Goal: Information Seeking & Learning: Learn about a topic

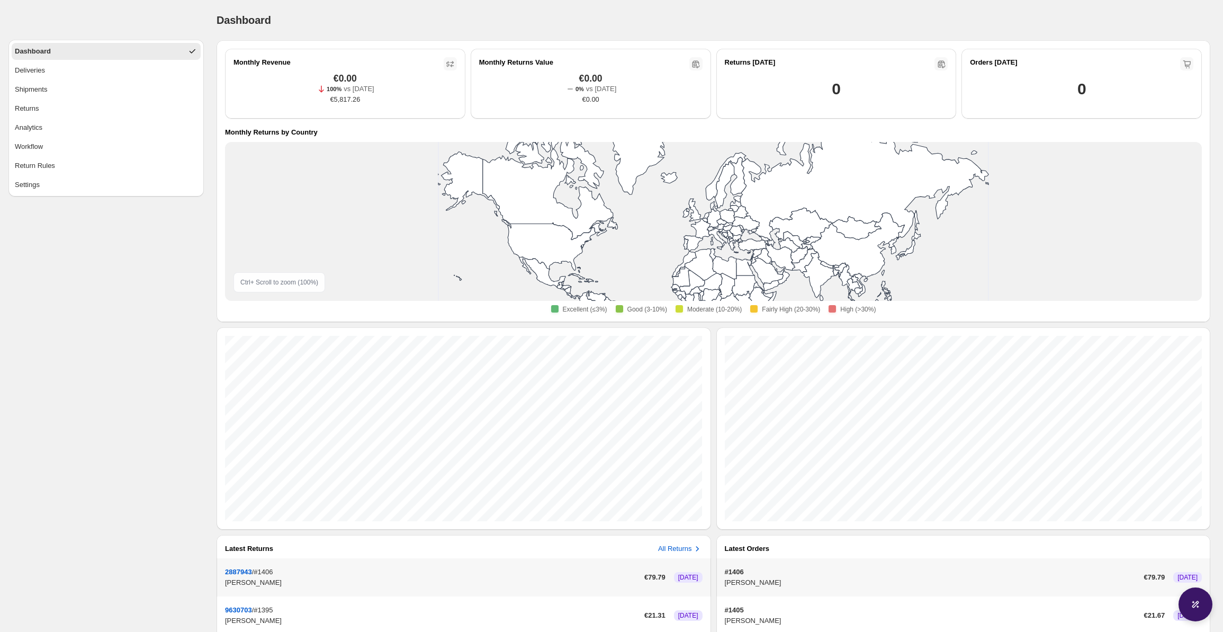
click at [92, 137] on ul "Dashboard Deliveries Shipments Returns Analytics Workflow Return Rules Settings" at bounding box center [106, 118] width 189 height 150
click at [93, 132] on button "Analytics" at bounding box center [106, 127] width 189 height 17
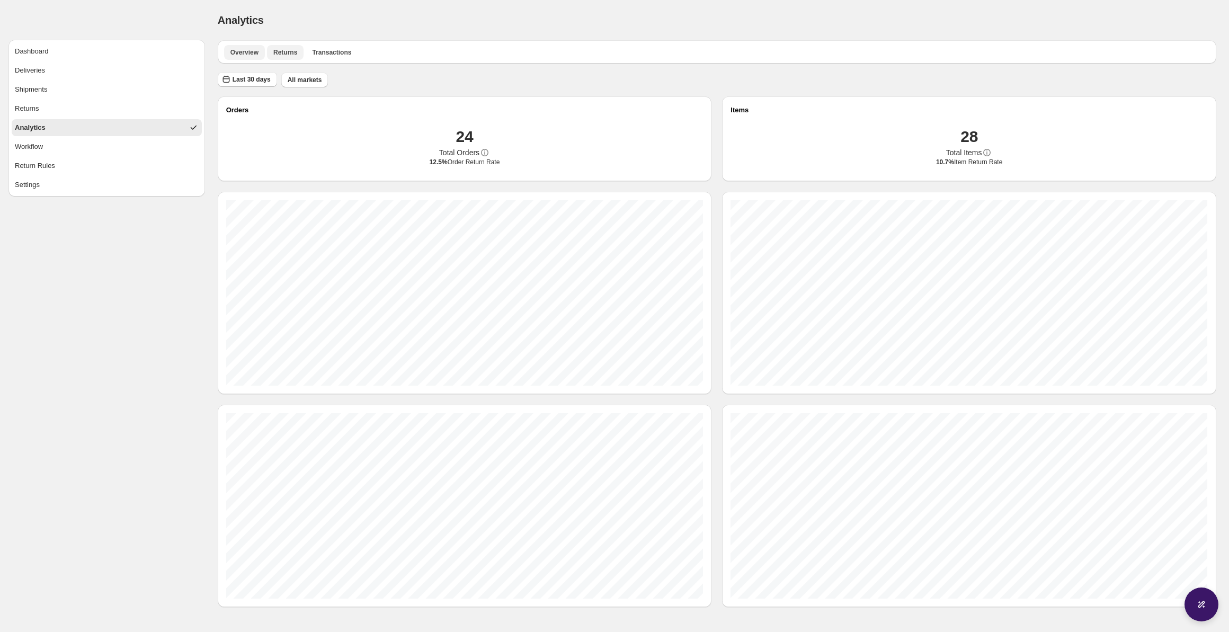
click at [284, 53] on span "Returns" at bounding box center [285, 52] width 24 height 8
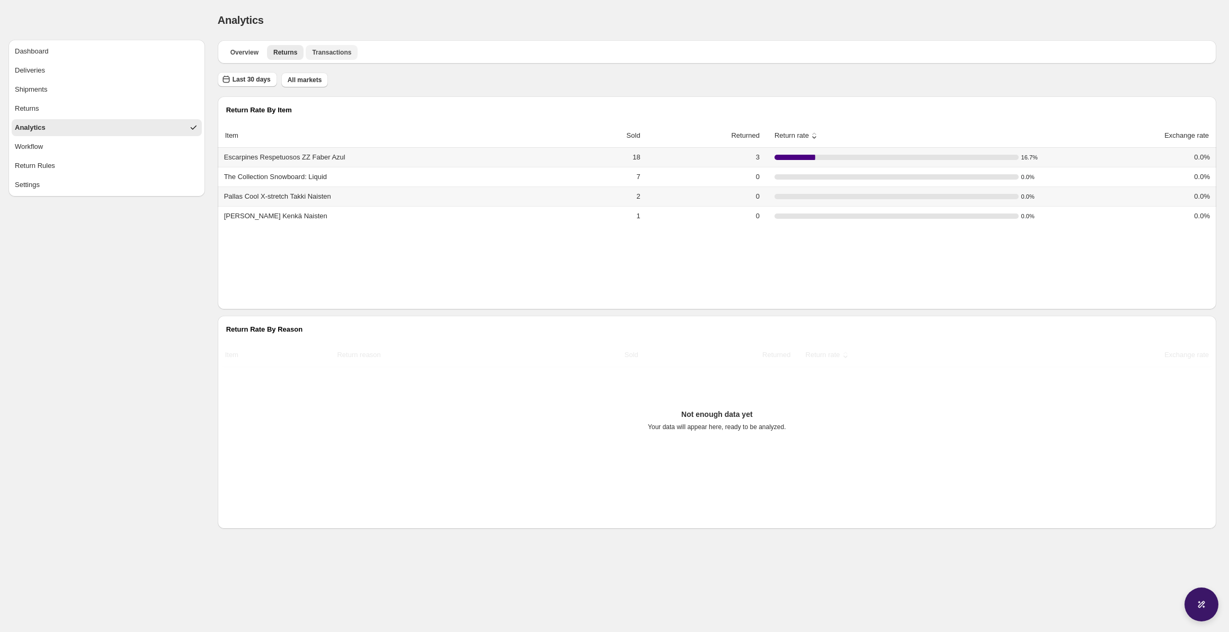
click at [334, 50] on span "Transactions" at bounding box center [331, 52] width 39 height 8
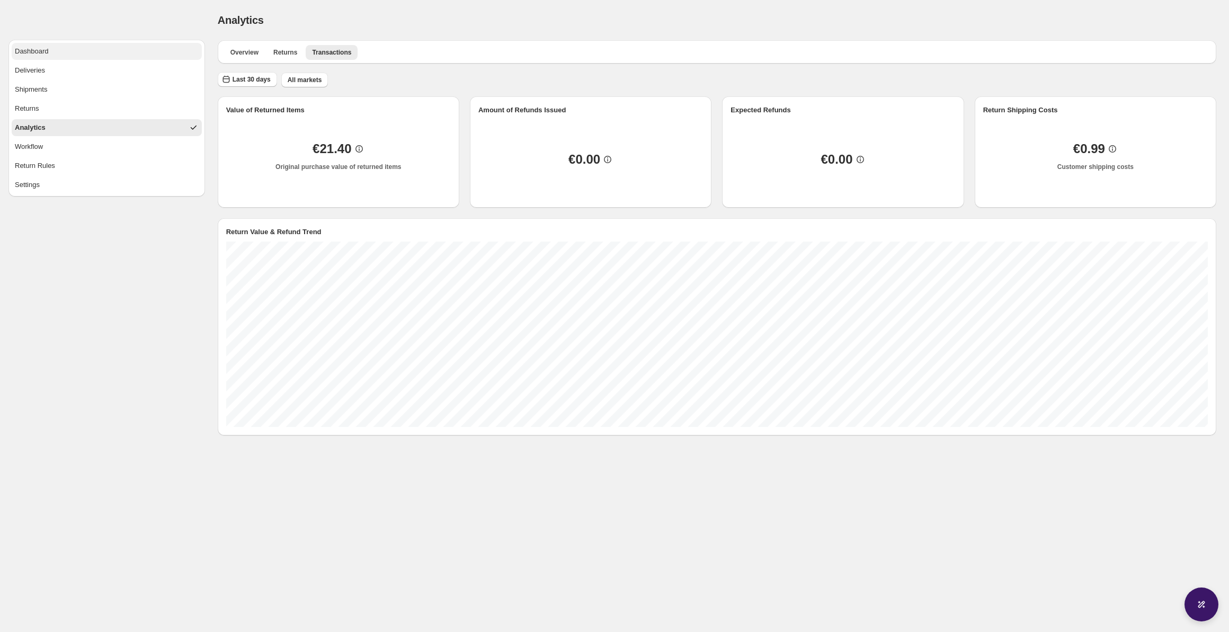
click at [135, 44] on button "Dashboard" at bounding box center [107, 51] width 190 height 17
